Goal: Transaction & Acquisition: Purchase product/service

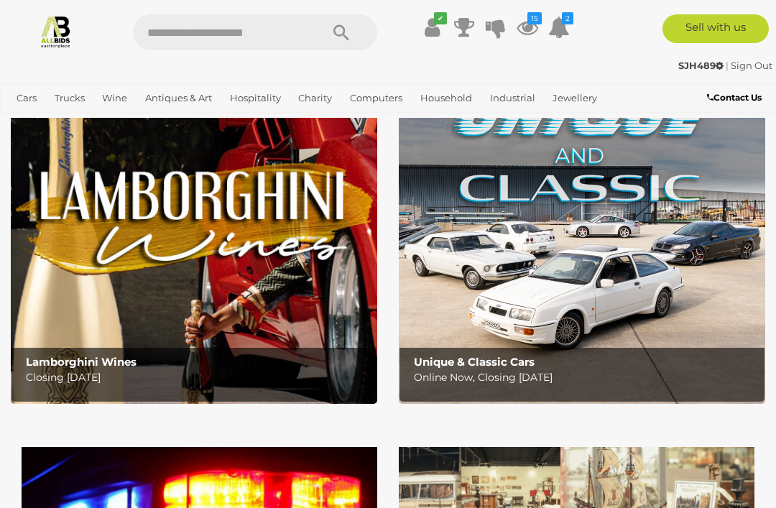
scroll to position [74, 0]
click at [532, 24] on icon "15" at bounding box center [534, 18] width 14 height 12
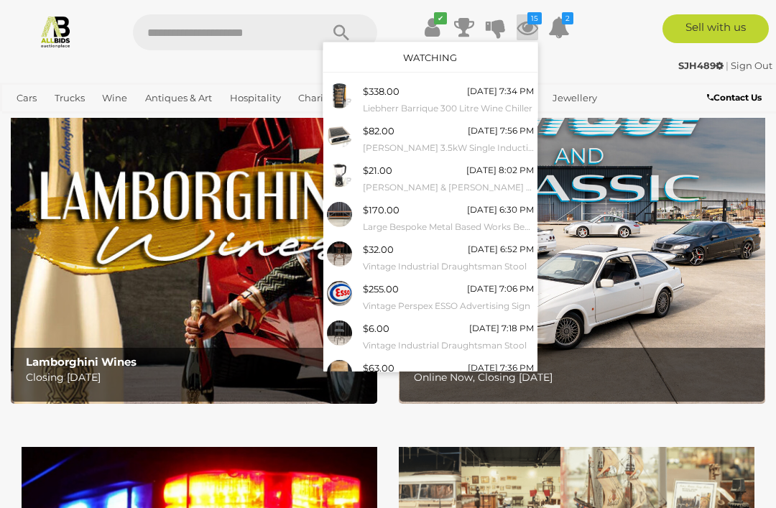
scroll to position [60, 0]
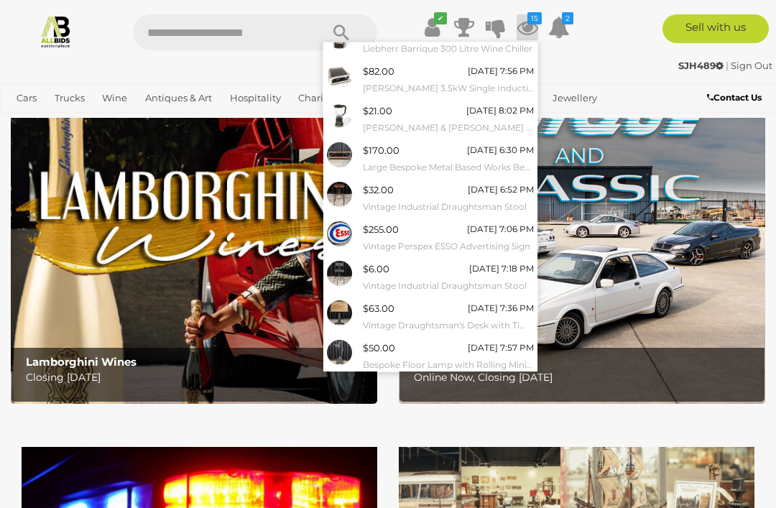
click at [452, 149] on div "$170.00 [DATE] 6:30 PM Large Bespoke Metal Based Works Bench with Silky Oak Top" at bounding box center [448, 158] width 171 height 32
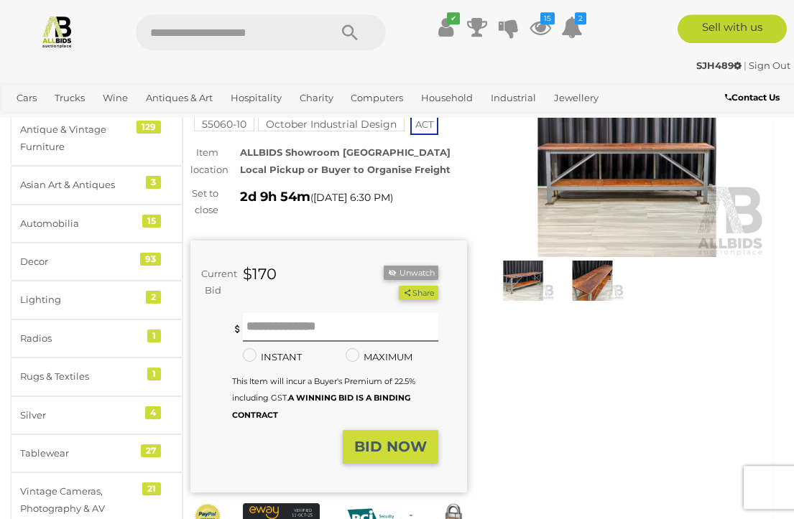
scroll to position [100, 0]
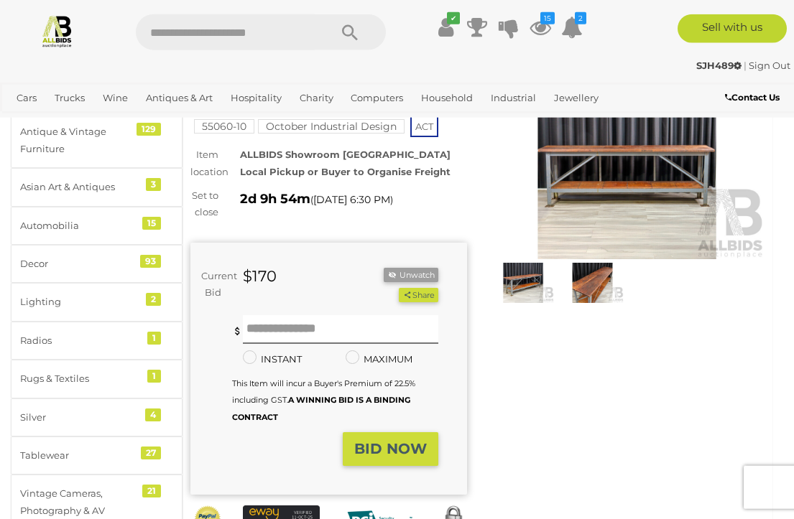
click at [628, 190] on img at bounding box center [627, 170] width 277 height 178
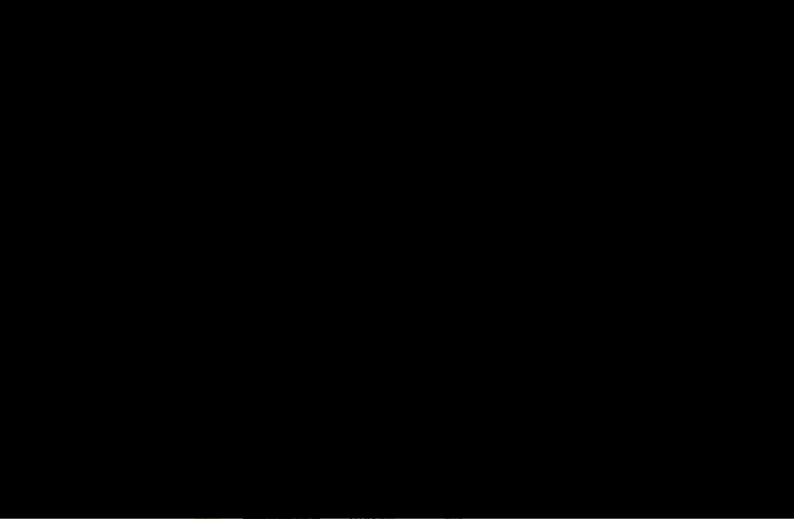
scroll to position [101, 0]
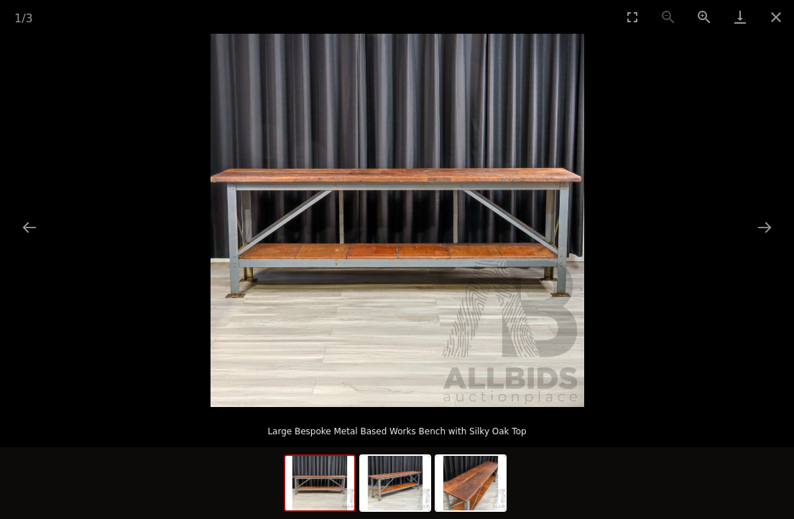
click at [770, 241] on button "Next slide" at bounding box center [764, 227] width 30 height 28
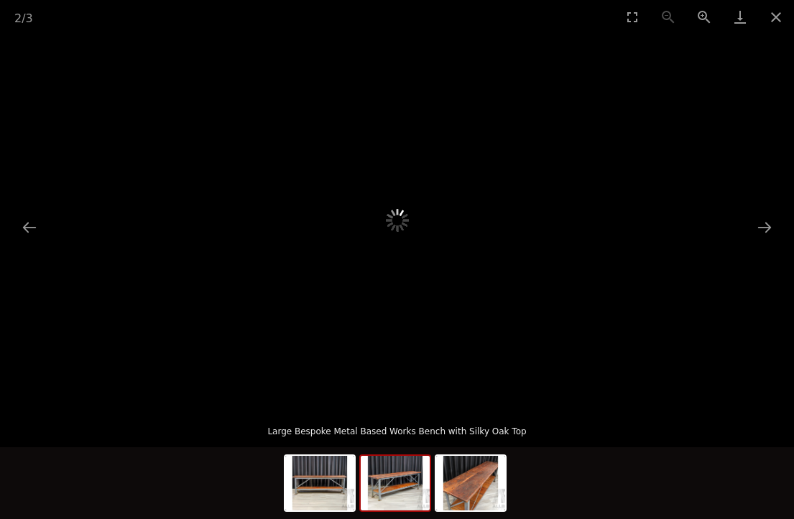
click at [770, 241] on button "Next slide" at bounding box center [764, 227] width 30 height 28
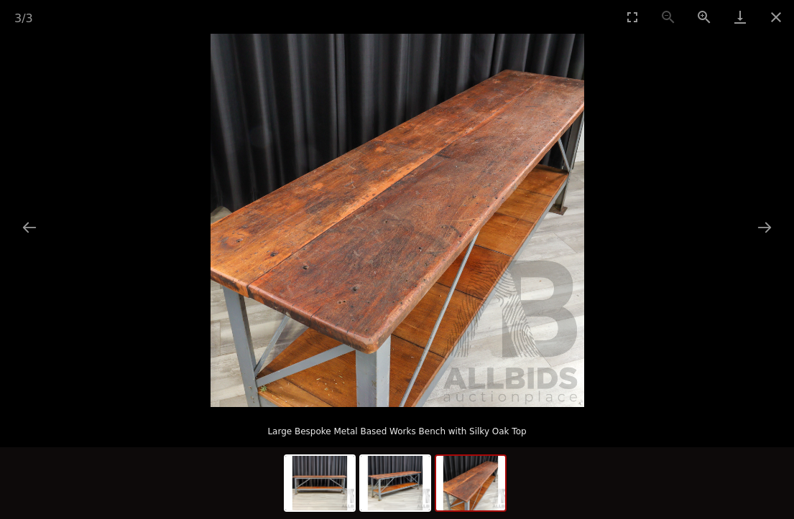
click at [776, 14] on button "Close gallery" at bounding box center [776, 17] width 36 height 34
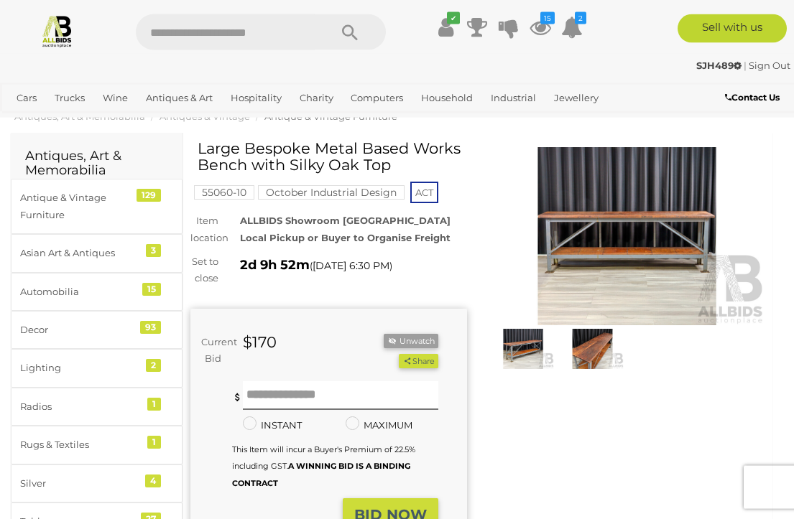
scroll to position [28, 0]
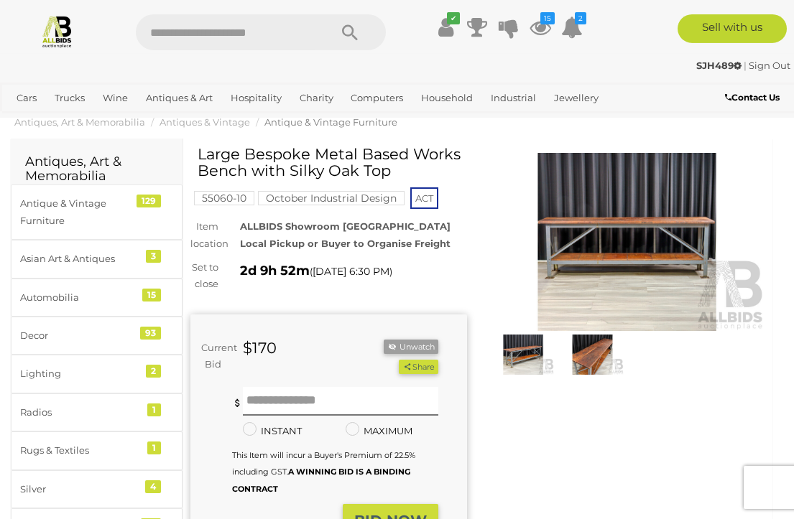
click at [227, 225] on div "Item location" at bounding box center [205, 235] width 50 height 34
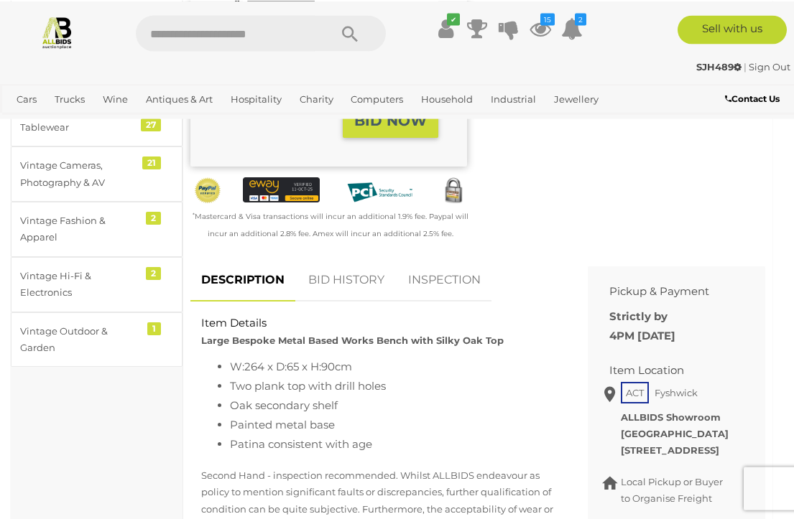
scroll to position [187, 0]
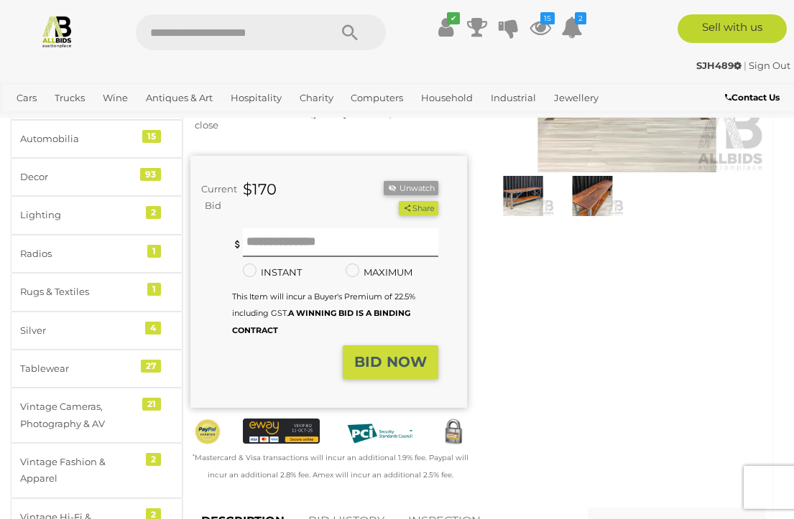
click at [595, 177] on img at bounding box center [592, 196] width 62 height 40
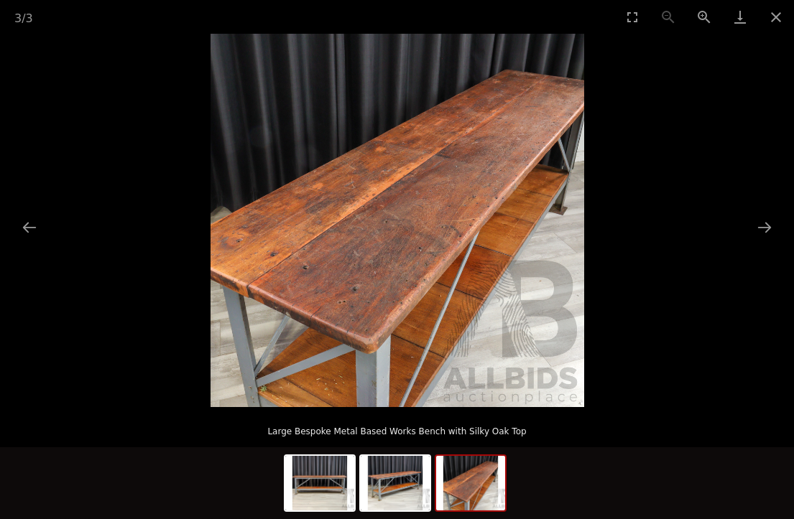
click at [771, 227] on button "Next slide" at bounding box center [764, 227] width 30 height 28
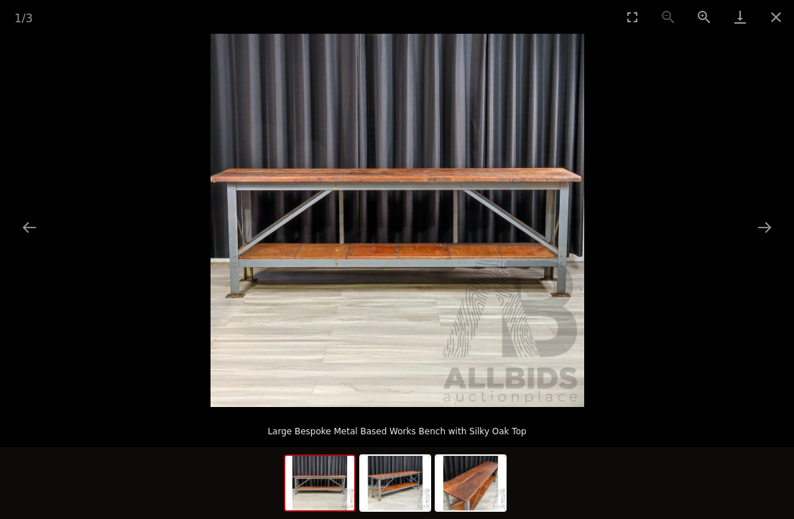
click at [773, 221] on button "Next slide" at bounding box center [764, 227] width 30 height 28
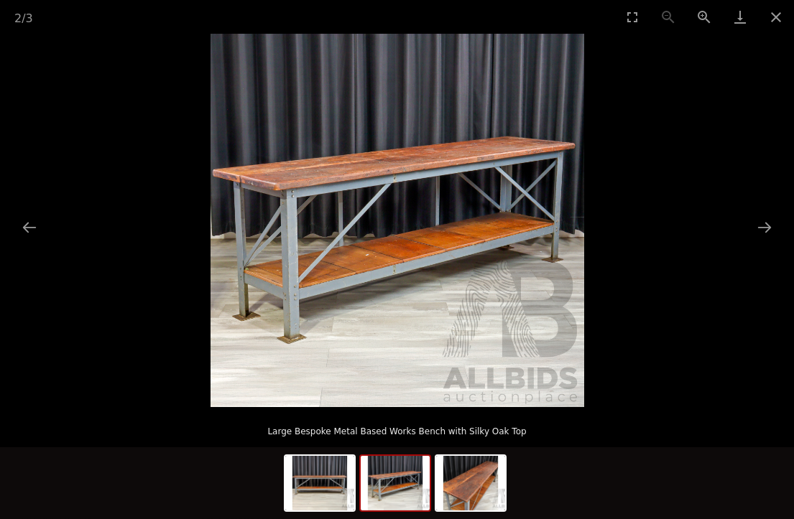
click at [773, 9] on button "Close gallery" at bounding box center [776, 17] width 36 height 34
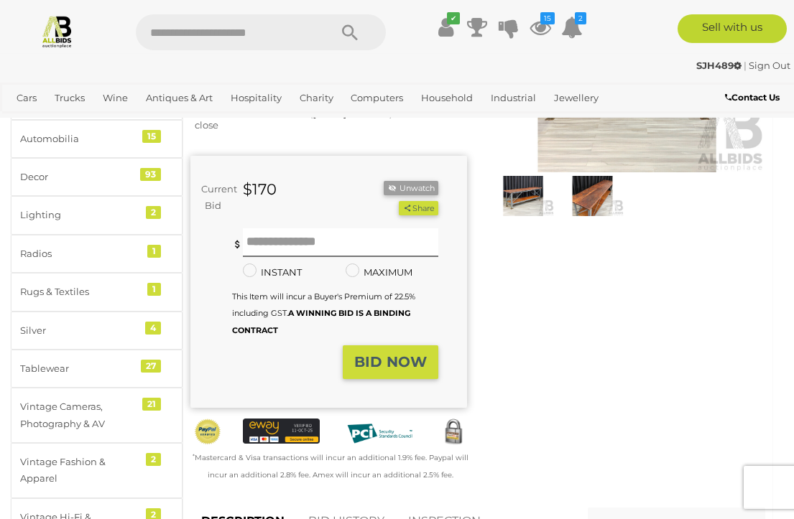
click at [544, 21] on icon "15" at bounding box center [547, 18] width 14 height 12
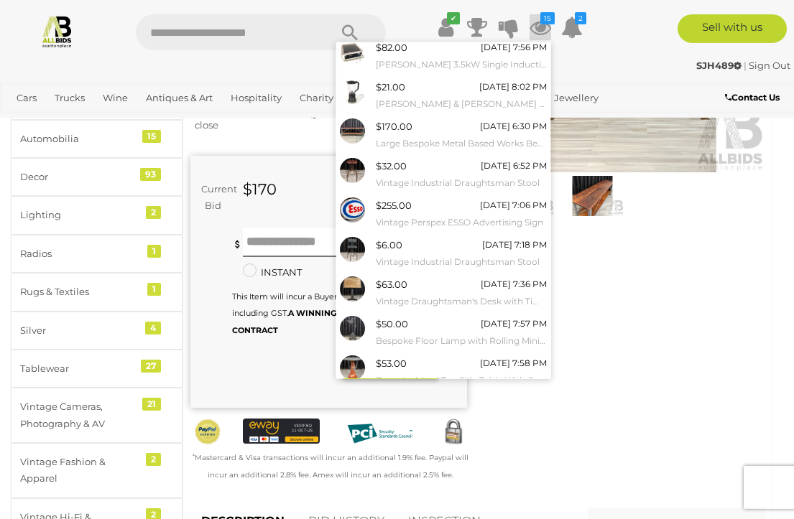
scroll to position [83, 0]
click at [474, 286] on div "$63.00 Tuesday 7:36 PM Vintage Draughtsman's Desk with Timber Top" at bounding box center [461, 293] width 171 height 32
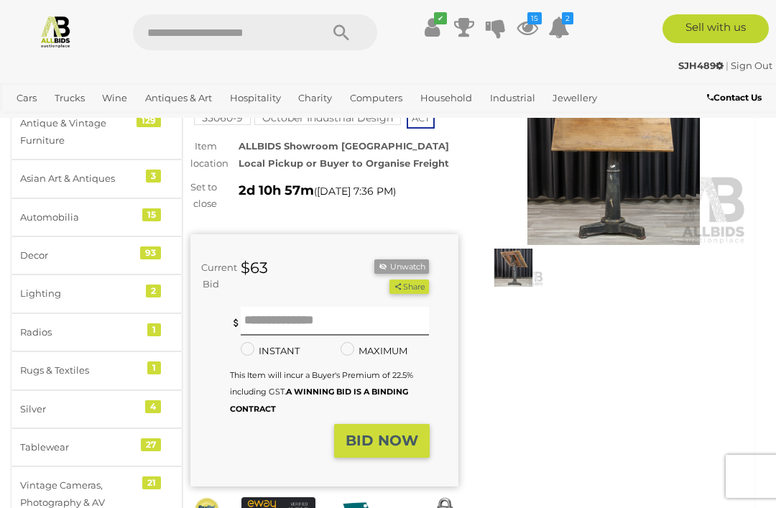
scroll to position [107, 0]
